Goal: Use online tool/utility: Utilize a website feature to perform a specific function

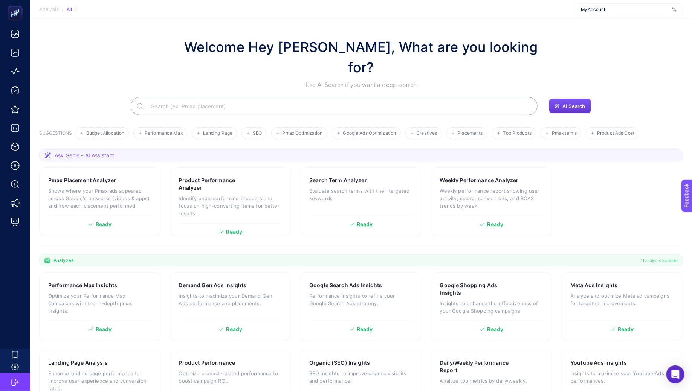
click at [560, 99] on button "AI Search" at bounding box center [570, 106] width 42 height 15
click at [557, 99] on button "AI Search" at bounding box center [570, 106] width 42 height 15
click at [569, 103] on span "AI Search" at bounding box center [573, 106] width 23 height 6
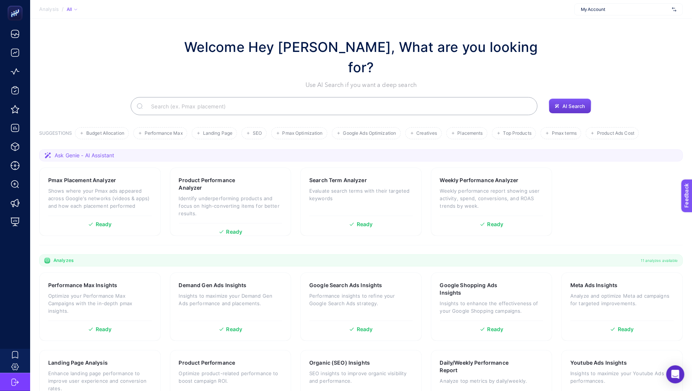
click at [569, 103] on span "AI Search" at bounding box center [573, 106] width 23 height 6
click at [576, 103] on span "AI Search" at bounding box center [573, 106] width 23 height 6
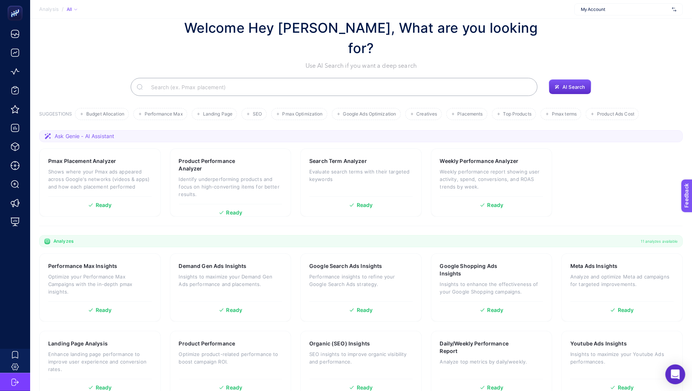
scroll to position [72, 0]
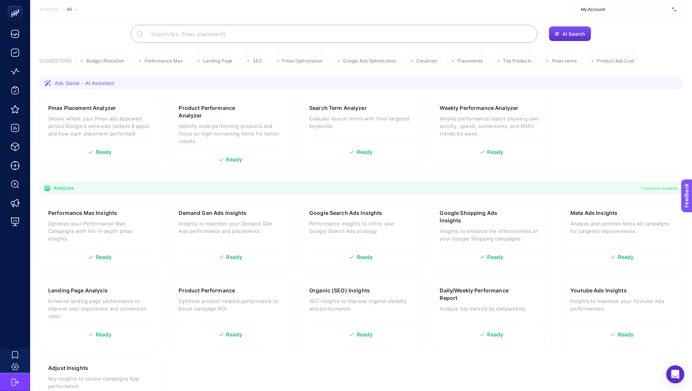
click at [663, 365] on section "Performance Max Insights Optimize your Performance Max Campaigns with the in-de…" at bounding box center [360, 312] width 643 height 224
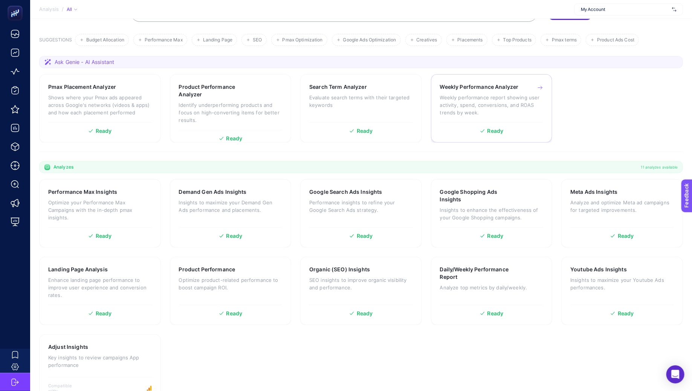
scroll to position [0, 0]
